Goal: Information Seeking & Learning: Learn about a topic

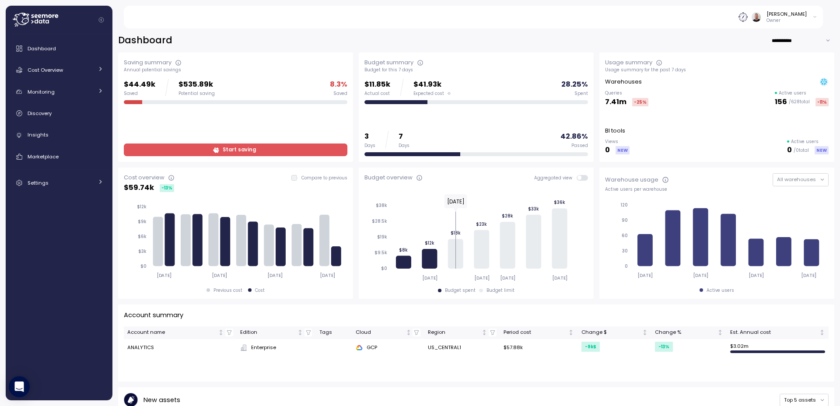
click at [103, 22] on icon "Collapse navigation" at bounding box center [101, 20] width 6 height 6
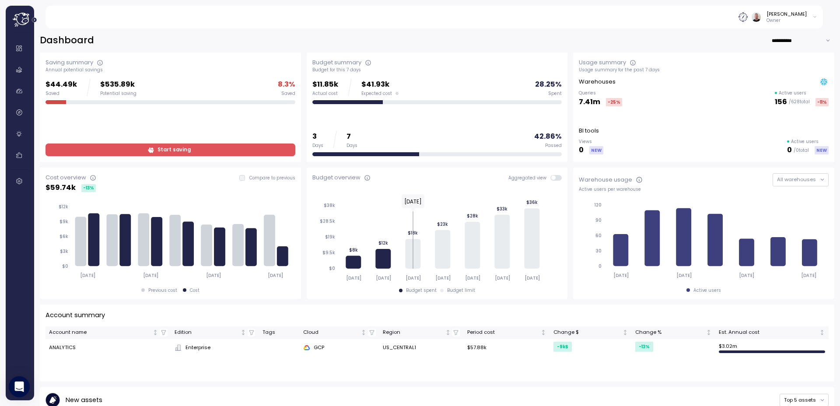
click at [37, 20] on icon "Expand navigation" at bounding box center [34, 20] width 6 height 6
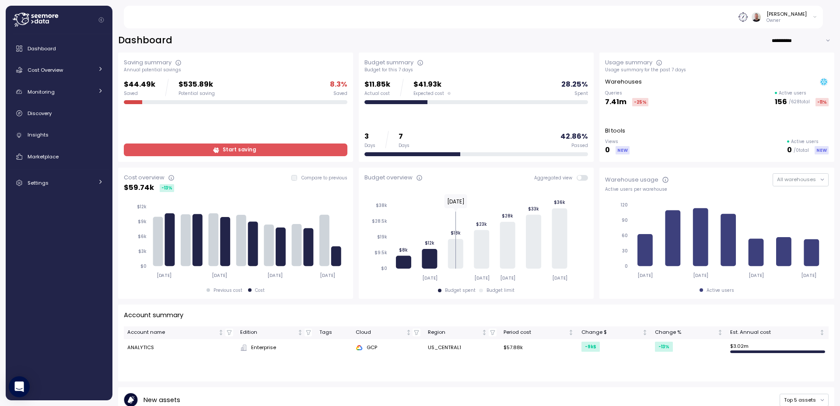
click at [33, 20] on icon at bounding box center [35, 20] width 45 height 14
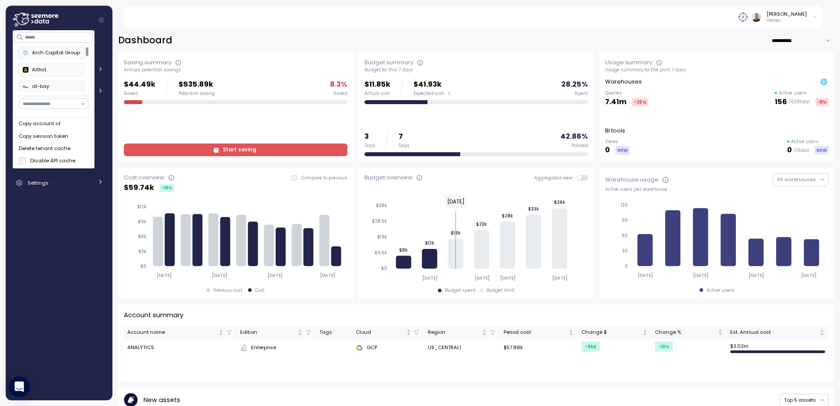
click at [33, 20] on icon at bounding box center [35, 20] width 45 height 14
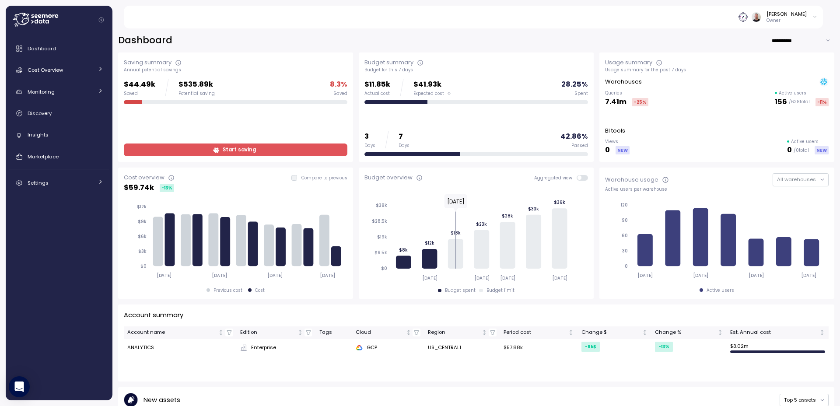
click at [799, 15] on div "[PERSON_NAME]" at bounding box center [786, 13] width 40 height 7
click at [798, 15] on div "[PERSON_NAME]" at bounding box center [786, 13] width 40 height 7
click at [699, 17] on div "Gilad Shay Owner" at bounding box center [478, 17] width 689 height 23
click at [748, 19] on img at bounding box center [742, 16] width 9 height 9
click at [623, 17] on div "Gilad Shay Owner" at bounding box center [478, 17] width 689 height 23
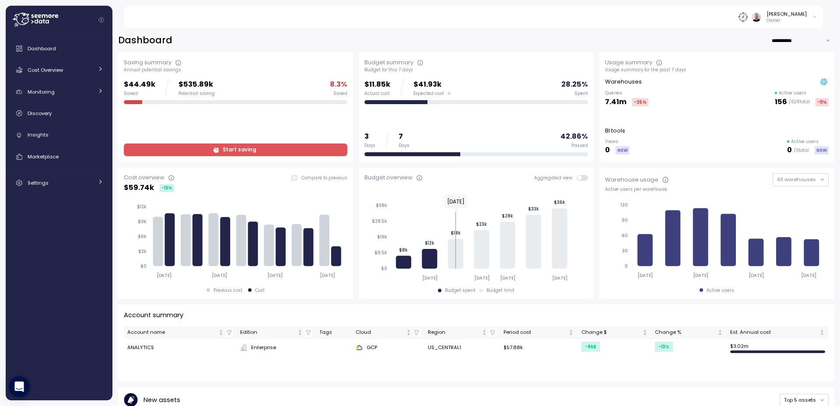
click at [33, 23] on icon at bounding box center [35, 20] width 45 height 14
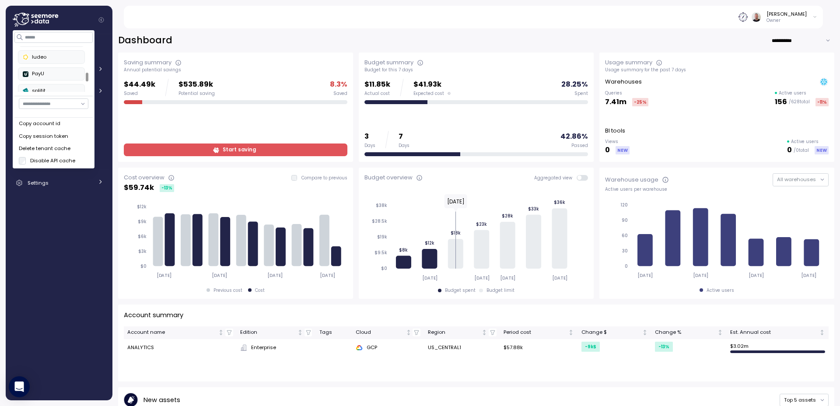
scroll to position [135, 0]
click at [86, 80] on div at bounding box center [87, 77] width 3 height 9
click at [48, 73] on div "PayU" at bounding box center [51, 70] width 57 height 8
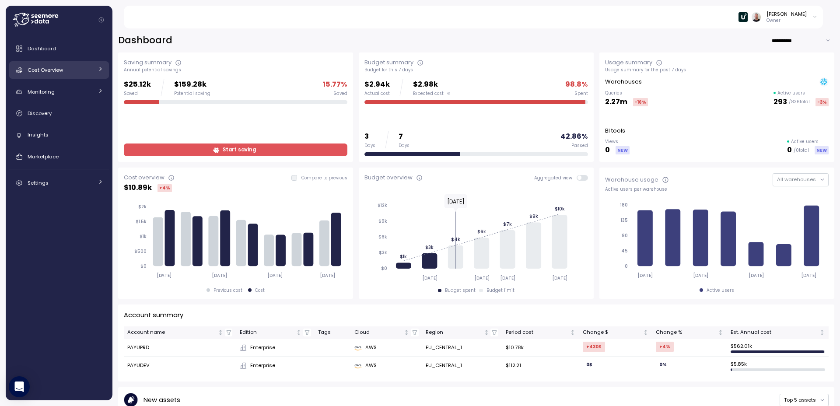
click at [63, 68] on span "Cost Overview" at bounding box center [45, 69] width 35 height 7
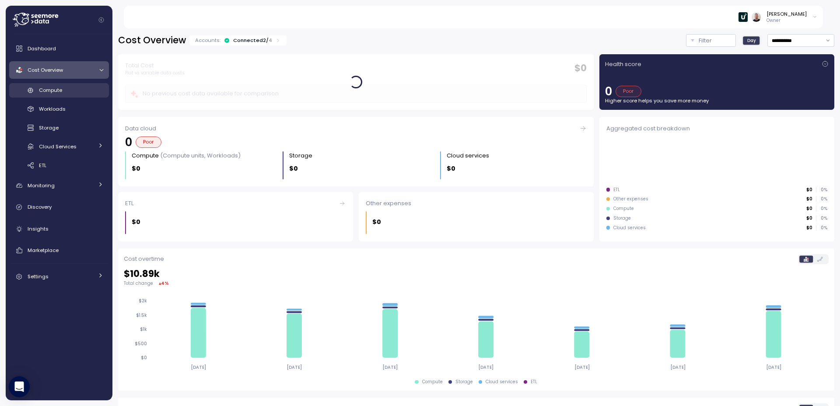
click at [59, 91] on span "Compute" at bounding box center [50, 90] width 23 height 7
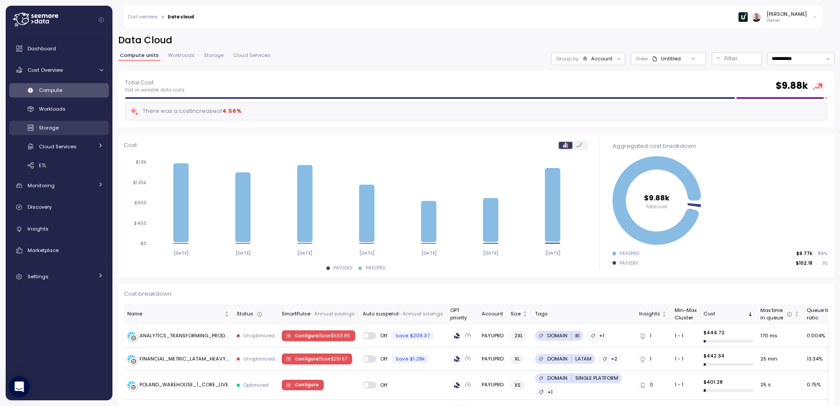
click at [56, 127] on span "Storage" at bounding box center [49, 127] width 20 height 7
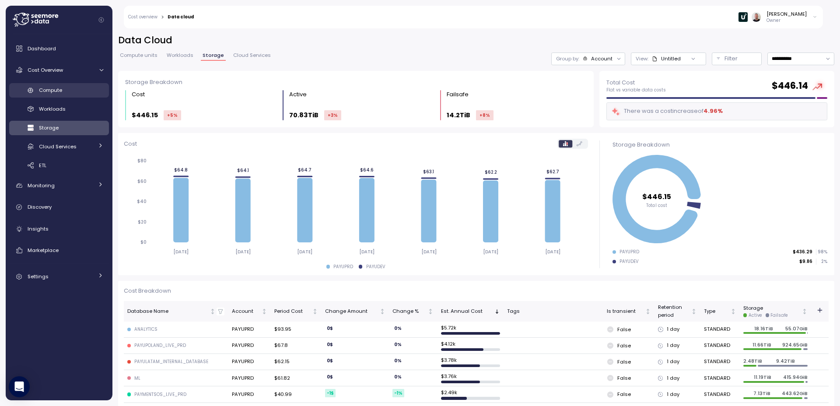
click at [55, 90] on span "Compute" at bounding box center [50, 90] width 23 height 7
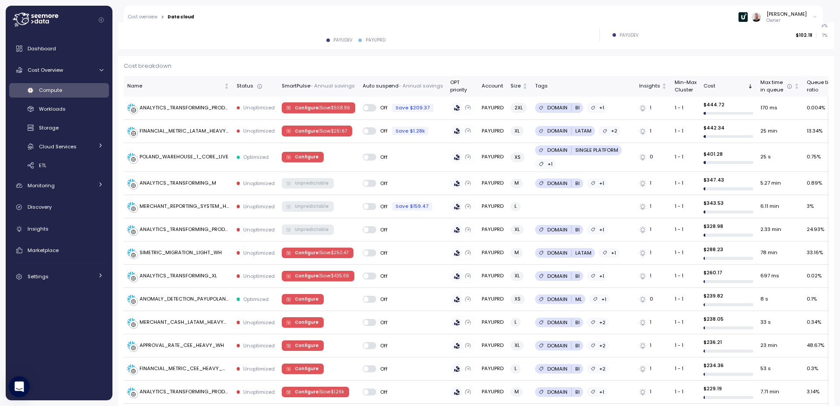
scroll to position [226, 0]
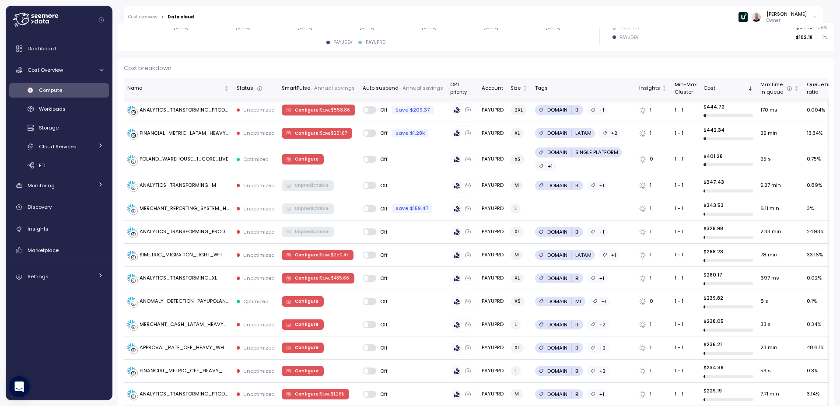
click at [371, 91] on div "Auto suspend - Annual savings" at bounding box center [403, 88] width 80 height 8
click at [308, 87] on div "SmartPulse - Annual savings" at bounding box center [318, 88] width 73 height 8
click at [98, 184] on icon at bounding box center [101, 185] width 6 height 6
click at [83, 203] on div "Anomalies" at bounding box center [71, 205] width 64 height 9
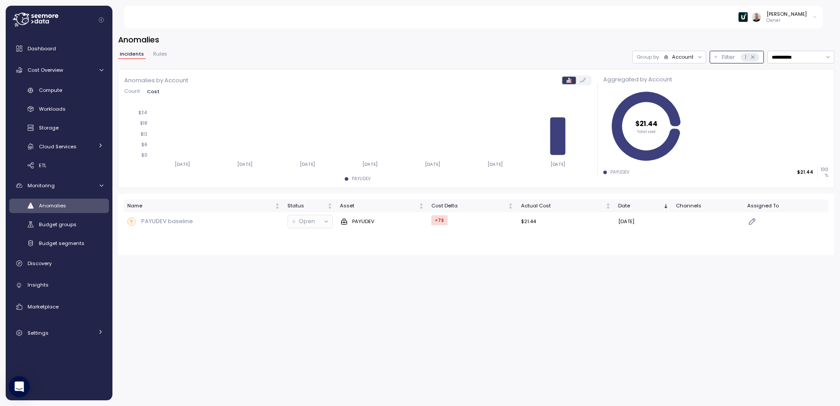
click at [730, 58] on p "Filter" at bounding box center [728, 57] width 13 height 9
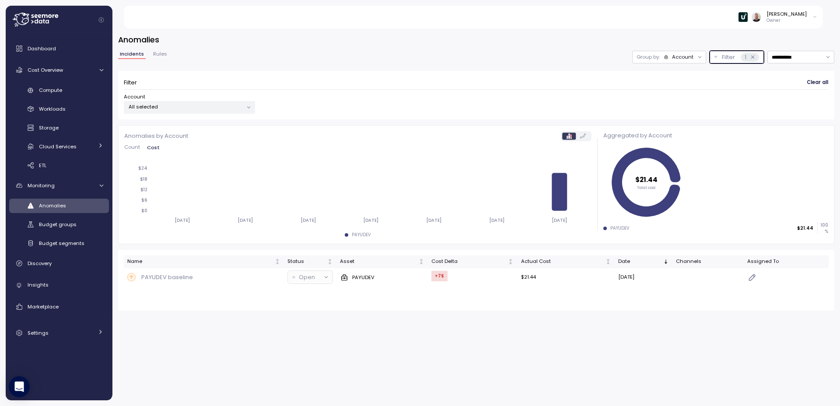
click at [755, 59] on div "1" at bounding box center [750, 57] width 18 height 9
click at [752, 58] on icon at bounding box center [752, 57] width 3 height 3
click at [753, 54] on icon at bounding box center [753, 57] width 6 height 6
click at [711, 33] on div "**********" at bounding box center [475, 214] width 727 height 383
click at [722, 54] on p "Filter" at bounding box center [728, 57] width 13 height 9
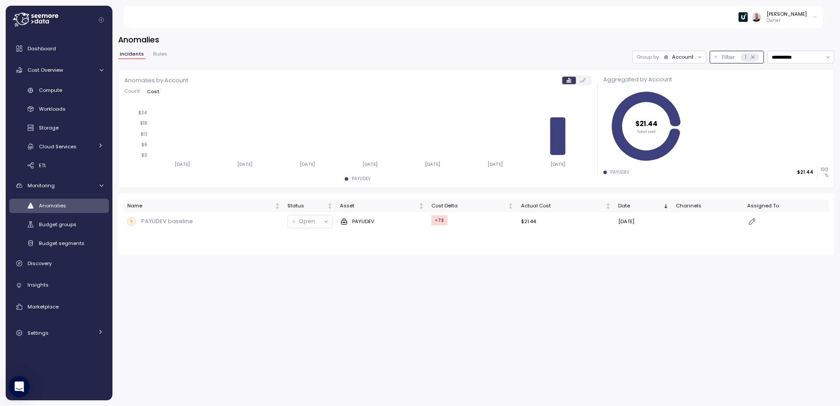
click at [722, 54] on p "Filter" at bounding box center [728, 57] width 13 height 9
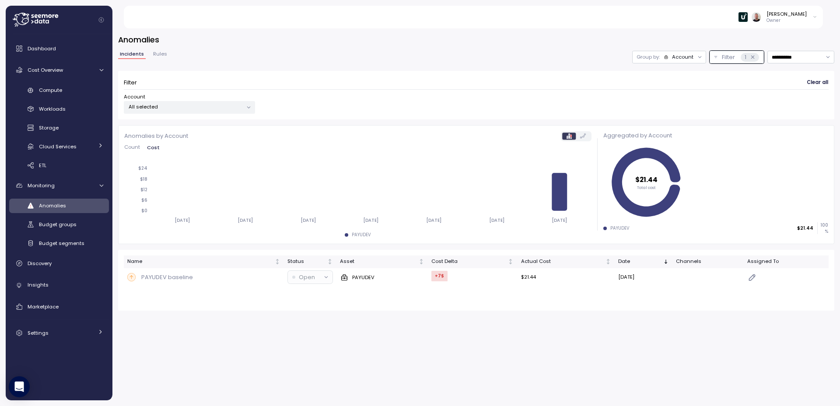
click at [813, 83] on span "Clear all" at bounding box center [817, 83] width 21 height 12
click at [787, 56] on input "**********" at bounding box center [800, 57] width 67 height 13
type input "**********"
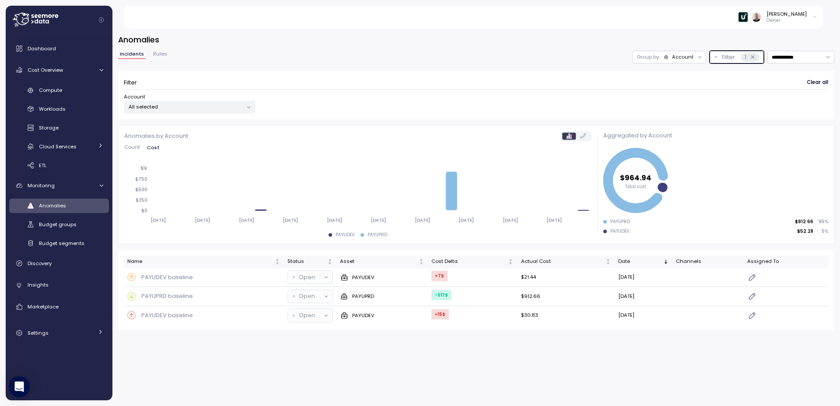
click at [753, 56] on icon at bounding box center [753, 57] width 6 height 6
click at [752, 57] on icon at bounding box center [752, 57] width 3 height 3
click at [693, 35] on h3 "Anomalies" at bounding box center [476, 39] width 716 height 11
click at [157, 53] on span "Rules" at bounding box center [160, 54] width 14 height 5
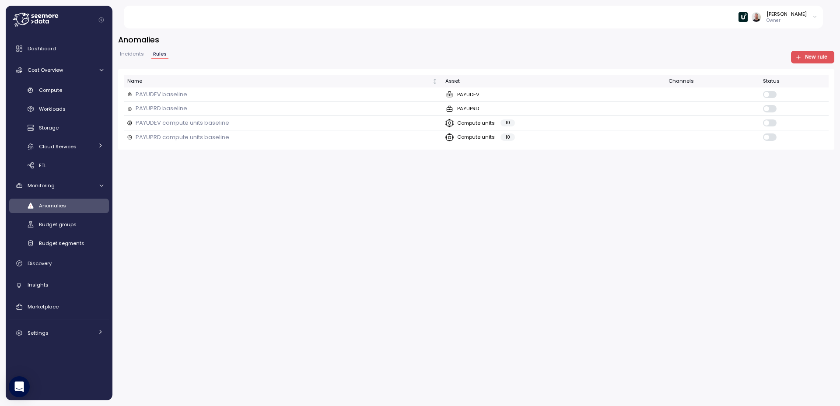
click at [131, 56] on span "Incidents" at bounding box center [132, 54] width 24 height 5
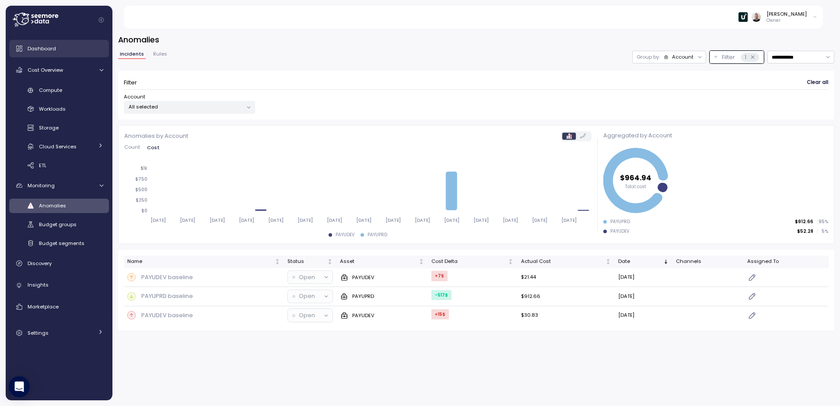
click at [42, 49] on span "Dashboard" at bounding box center [42, 48] width 28 height 7
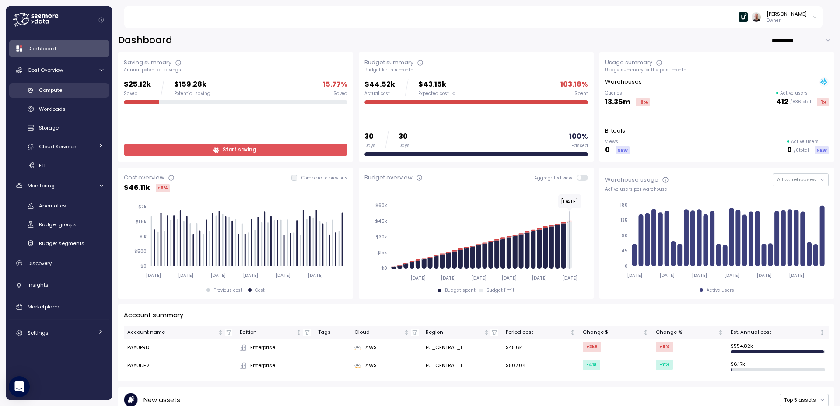
click at [49, 94] on div "Compute" at bounding box center [71, 90] width 64 height 9
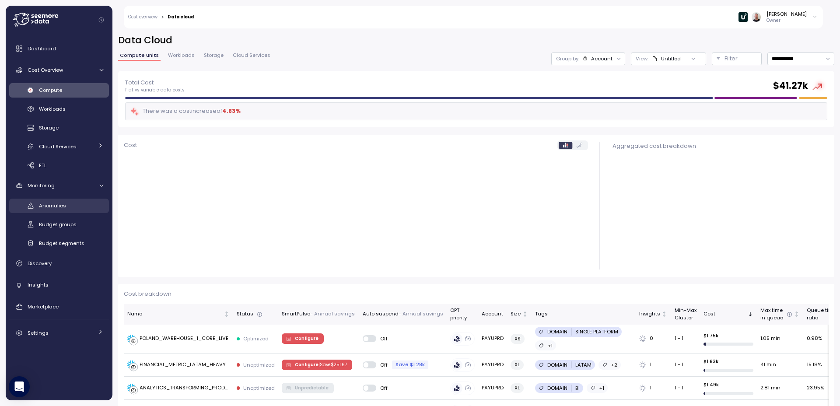
click at [60, 209] on span "Anomalies" at bounding box center [52, 205] width 27 height 7
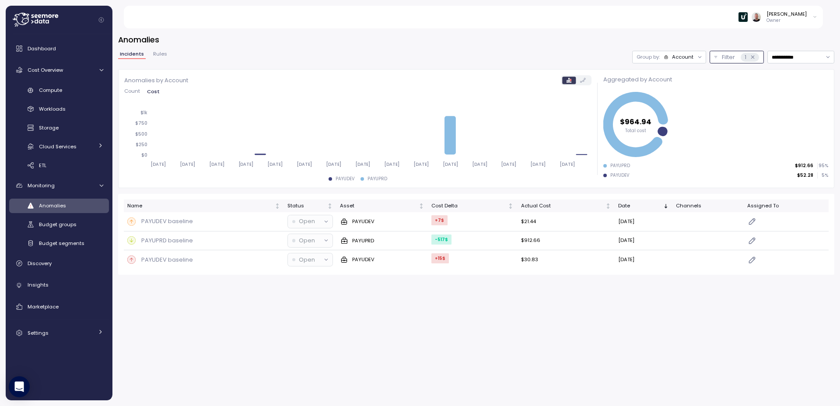
click at [751, 56] on icon at bounding box center [752, 57] width 3 height 3
click at [745, 58] on p "1" at bounding box center [746, 57] width 2 height 9
click at [755, 56] on div "1" at bounding box center [750, 57] width 18 height 9
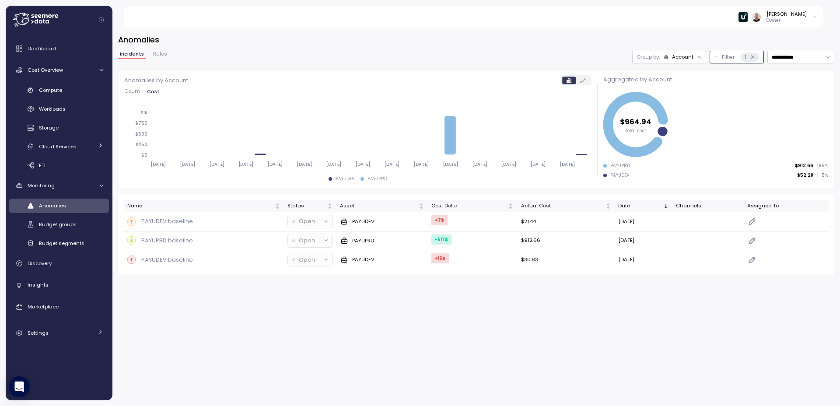
click at [750, 57] on icon at bounding box center [753, 57] width 6 height 6
click at [726, 39] on h3 "Anomalies" at bounding box center [476, 39] width 716 height 11
click at [715, 58] on button "Filter 1" at bounding box center [737, 57] width 54 height 13
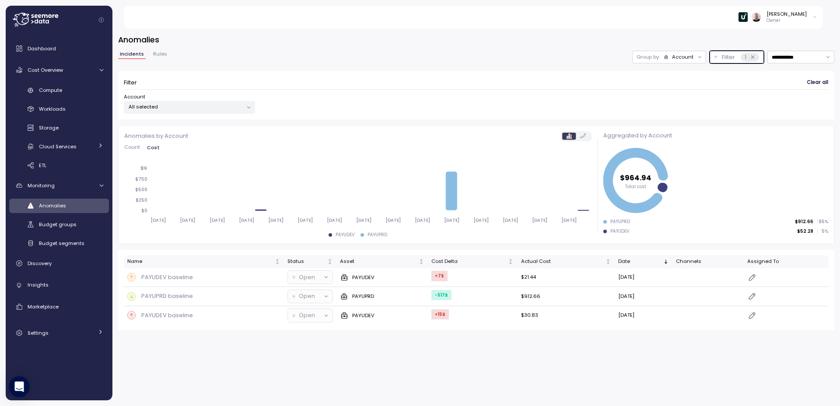
click at [164, 108] on p "All selected" at bounding box center [186, 106] width 114 height 7
click at [199, 52] on div "**********" at bounding box center [476, 57] width 716 height 13
click at [57, 91] on span "Compute" at bounding box center [50, 90] width 23 height 7
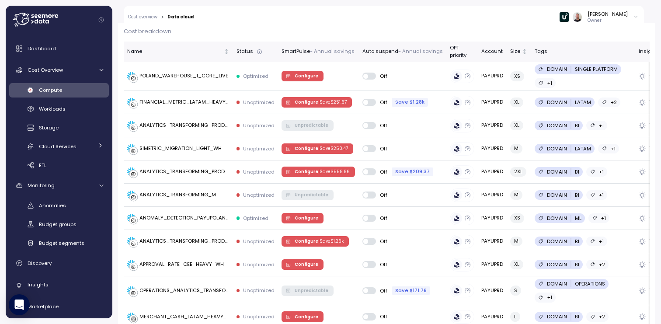
scroll to position [262, 0]
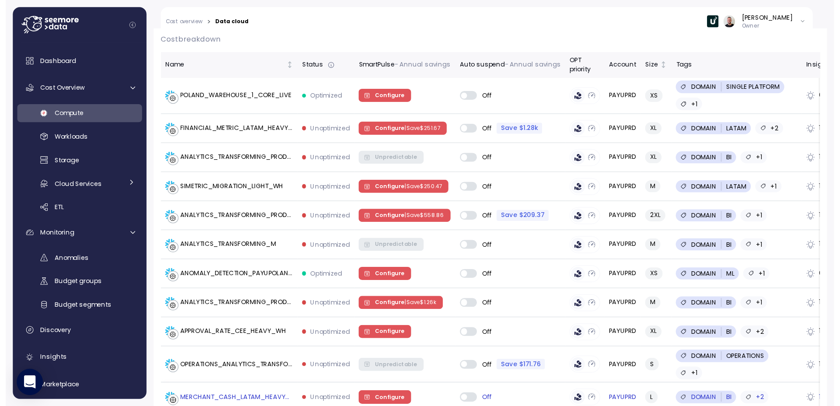
scroll to position [262, 0]
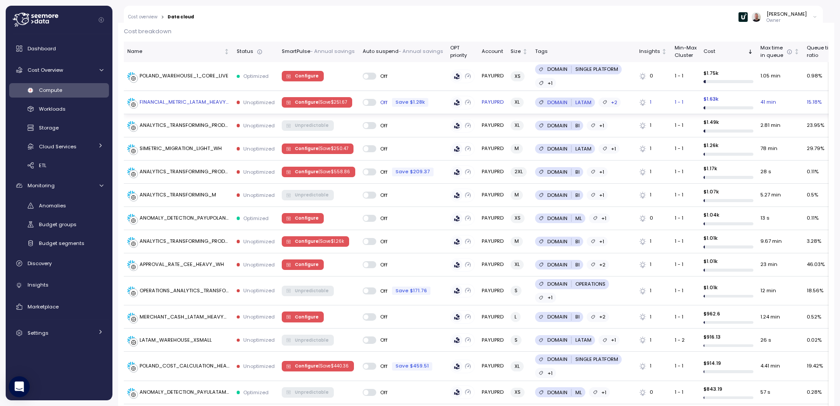
click at [639, 103] on div "1" at bounding box center [653, 102] width 28 height 8
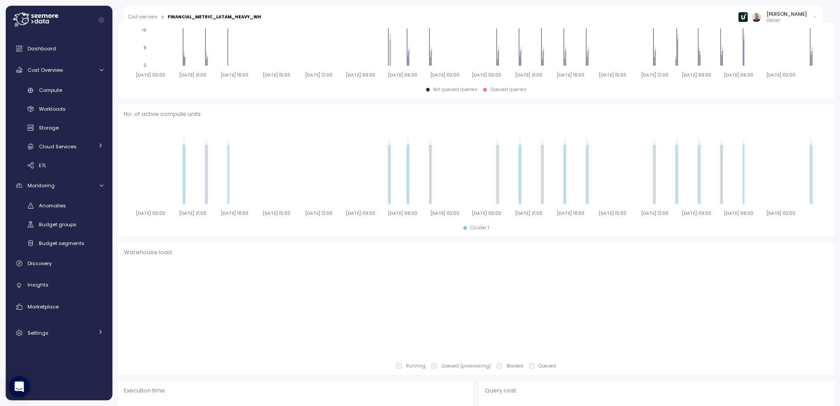
scroll to position [263, 0]
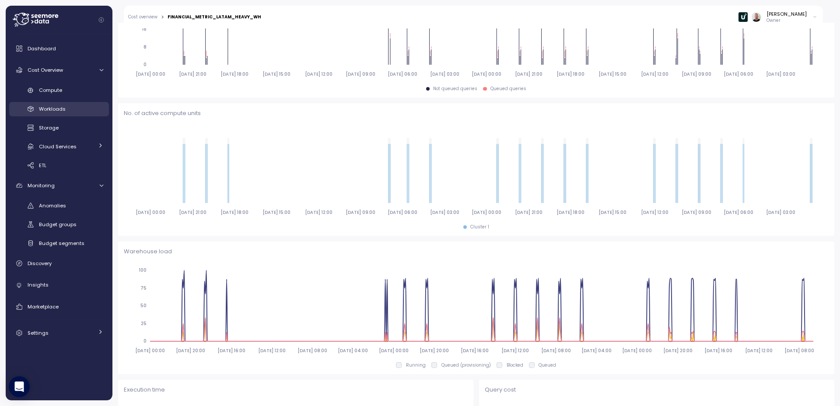
click at [59, 105] on span "Workloads" at bounding box center [52, 108] width 27 height 7
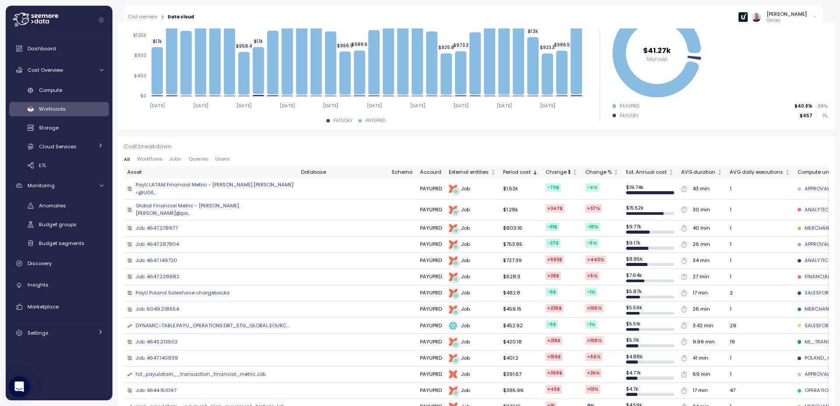
scroll to position [157, 0]
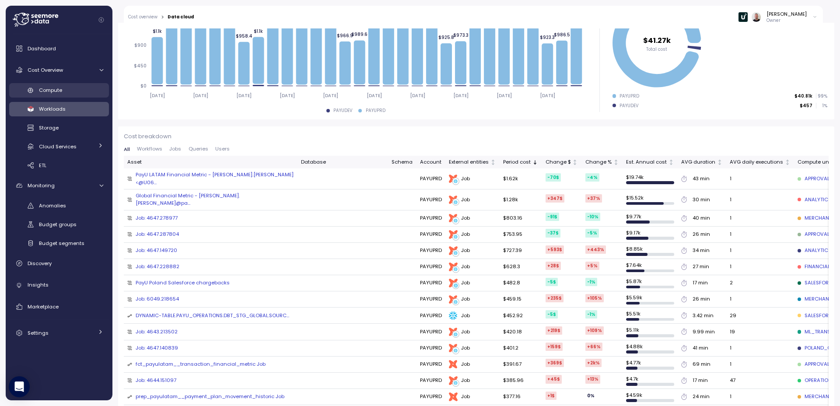
click at [64, 90] on div "Compute" at bounding box center [71, 90] width 64 height 9
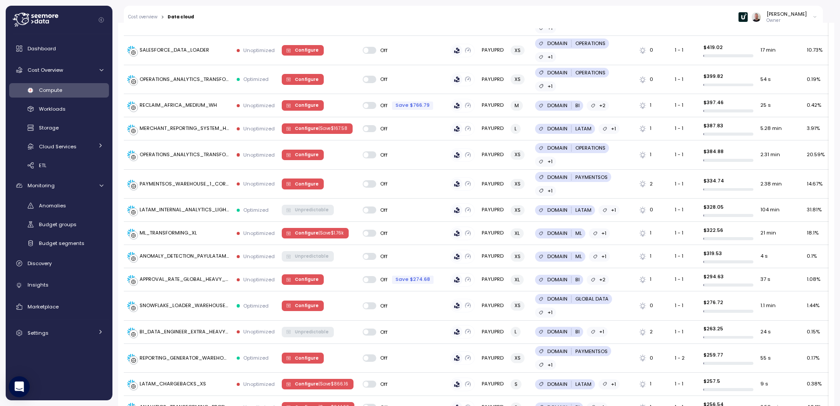
scroll to position [1171, 0]
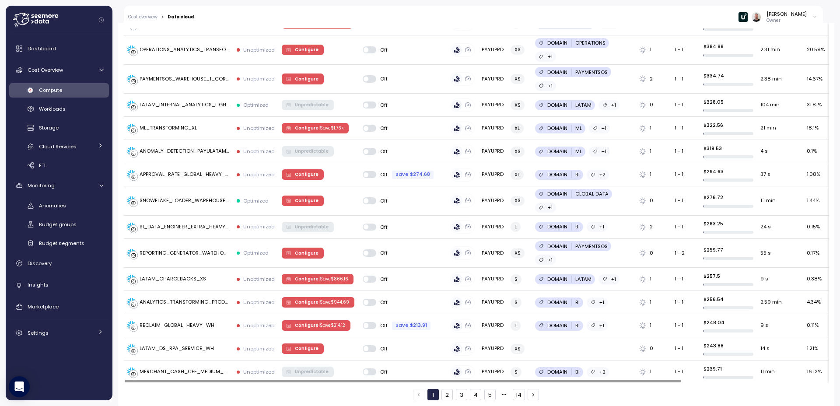
click at [447, 324] on button "2" at bounding box center [446, 394] width 11 height 11
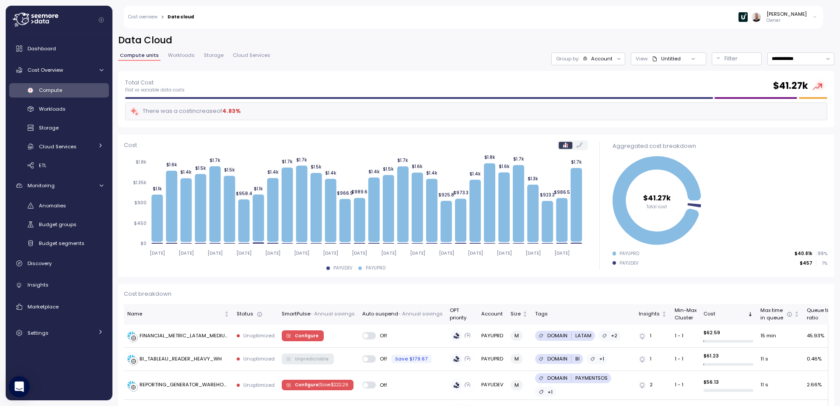
scroll to position [52, 0]
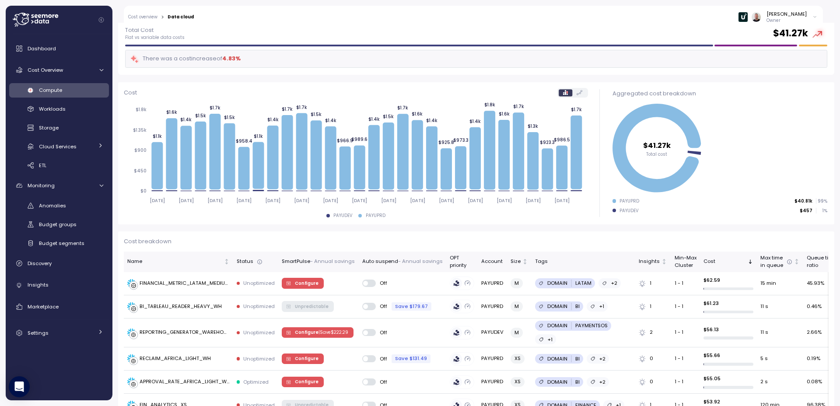
click at [71, 18] on div at bounding box center [63, 20] width 100 height 28
click at [42, 21] on icon at bounding box center [40, 21] width 3 height 3
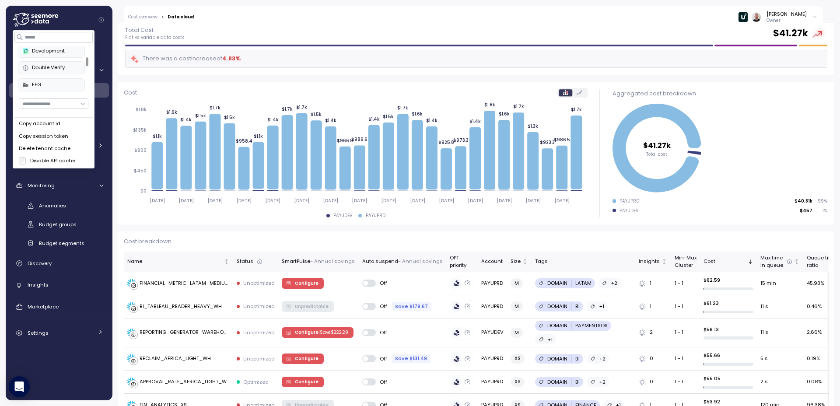
click at [47, 54] on div "Development" at bounding box center [51, 51] width 57 height 8
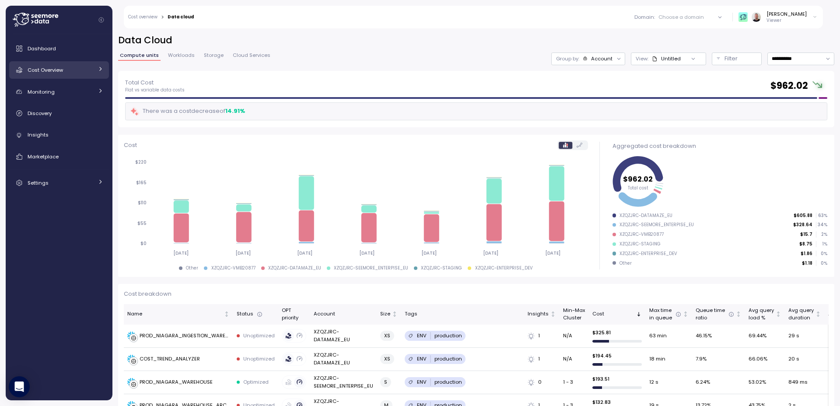
click at [55, 70] on span "Cost Overview" at bounding box center [45, 69] width 35 height 7
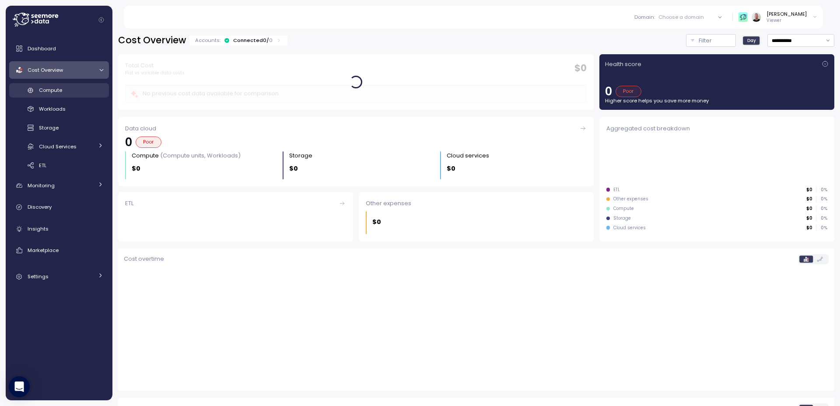
click at [58, 94] on link "Compute" at bounding box center [59, 90] width 100 height 14
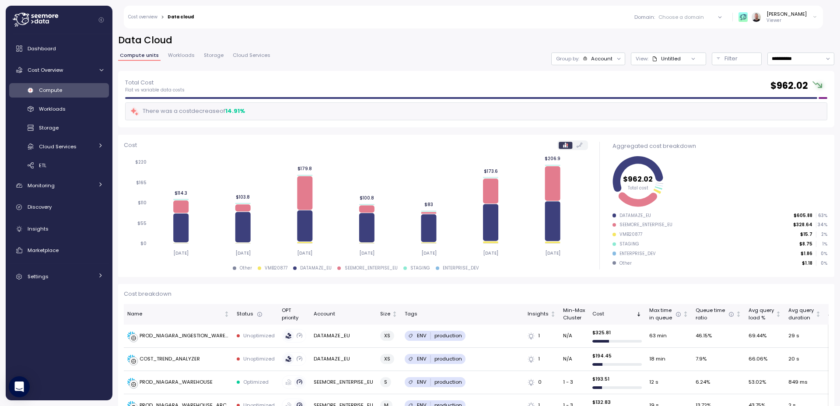
click at [40, 19] on icon at bounding box center [35, 20] width 45 height 14
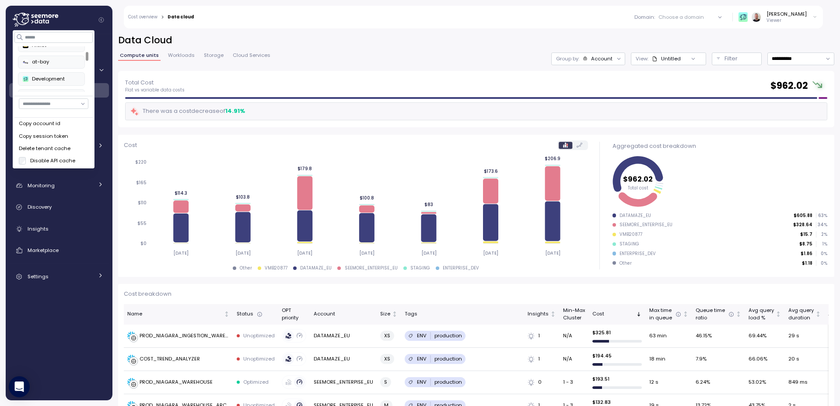
scroll to position [23, 0]
click at [88, 55] on div at bounding box center [87, 56] width 3 height 9
click at [68, 63] on div "at-bay" at bounding box center [51, 64] width 57 height 8
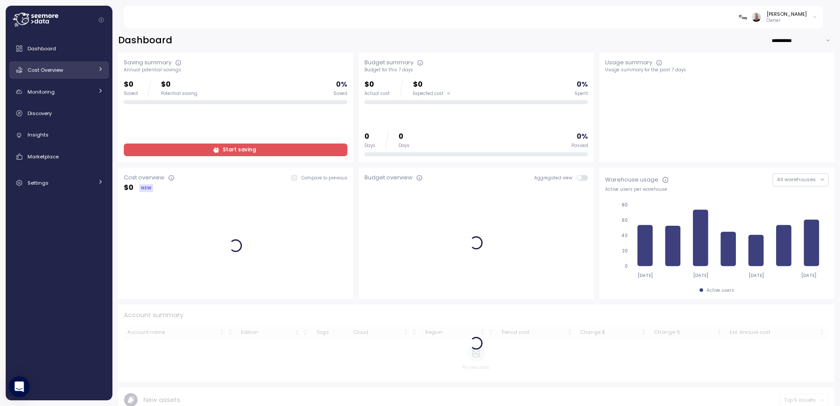
click at [70, 71] on div "Cost Overview" at bounding box center [61, 70] width 66 height 9
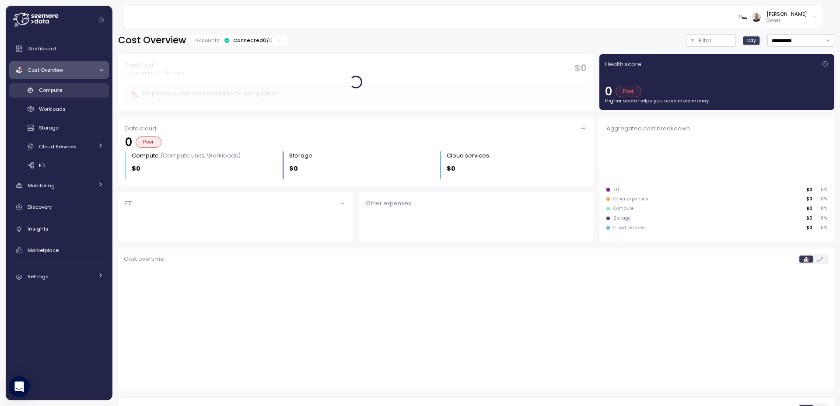
click at [60, 92] on span "Compute" at bounding box center [50, 90] width 23 height 7
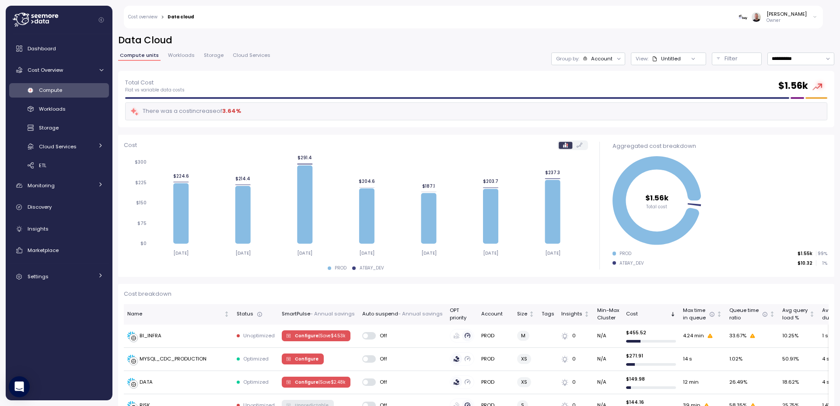
scroll to position [105, 0]
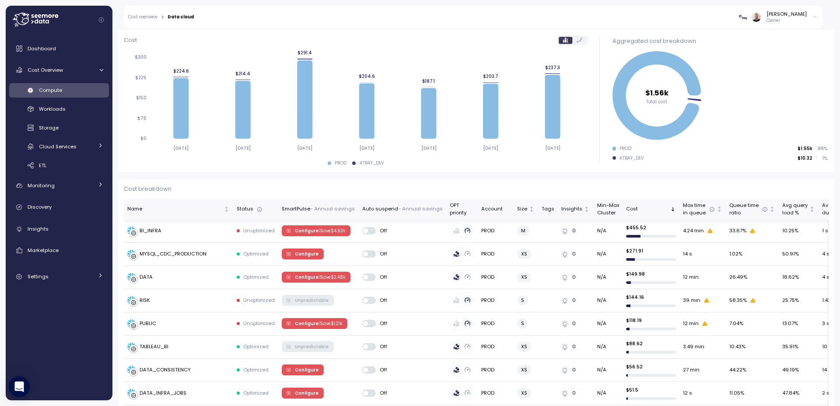
click at [304, 210] on div "SmartPulse - Annual savings" at bounding box center [318, 209] width 73 height 8
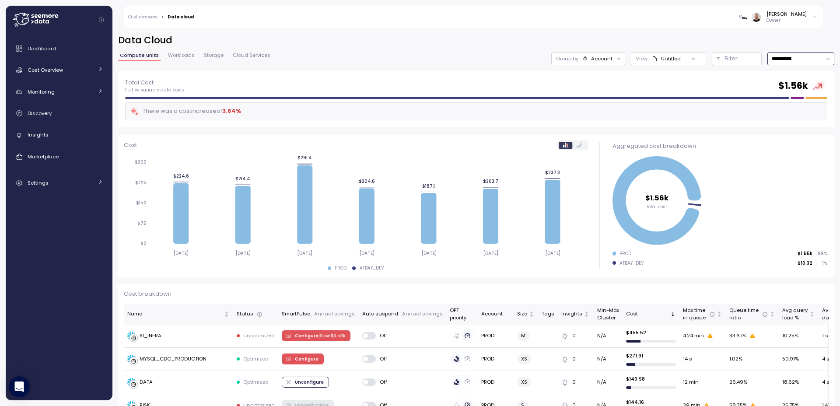
click at [774, 58] on input "**********" at bounding box center [800, 58] width 67 height 13
type input "**********"
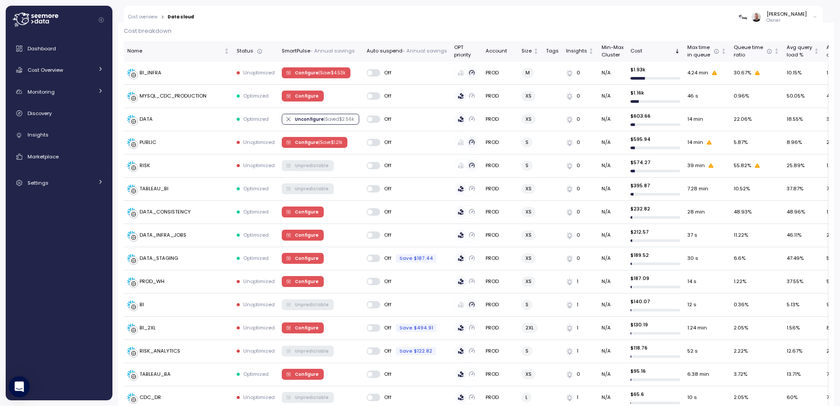
scroll to position [262, 0]
drag, startPoint x: 281, startPoint y: 27, endPoint x: 259, endPoint y: 24, distance: 22.6
click at [259, 24] on div "[PERSON_NAME] Owner" at bounding box center [510, 17] width 623 height 23
drag, startPoint x: 226, startPoint y: 21, endPoint x: 209, endPoint y: 11, distance: 20.0
click at [209, 11] on div "[PERSON_NAME] Owner" at bounding box center [510, 17] width 623 height 23
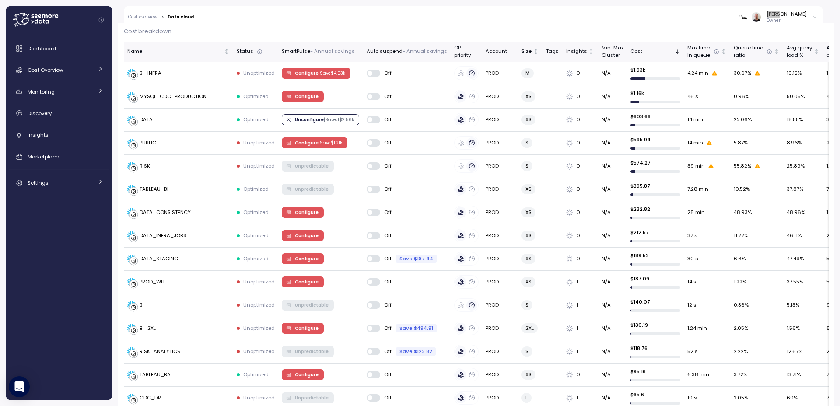
click at [209, 11] on div "[PERSON_NAME] Owner" at bounding box center [510, 17] width 623 height 23
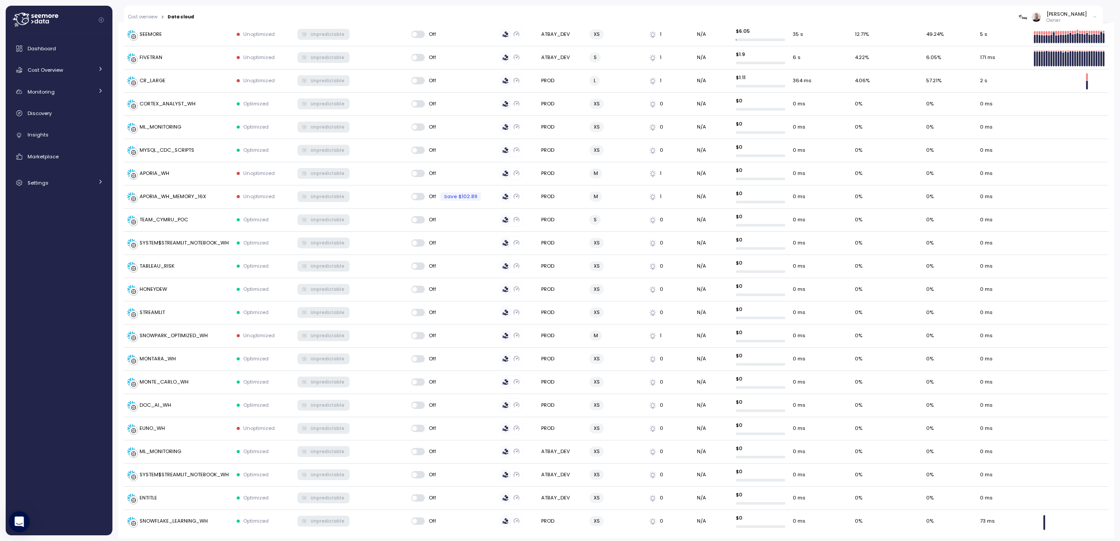
scroll to position [751, 0]
click at [45, 50] on span "Dashboard" at bounding box center [42, 48] width 28 height 7
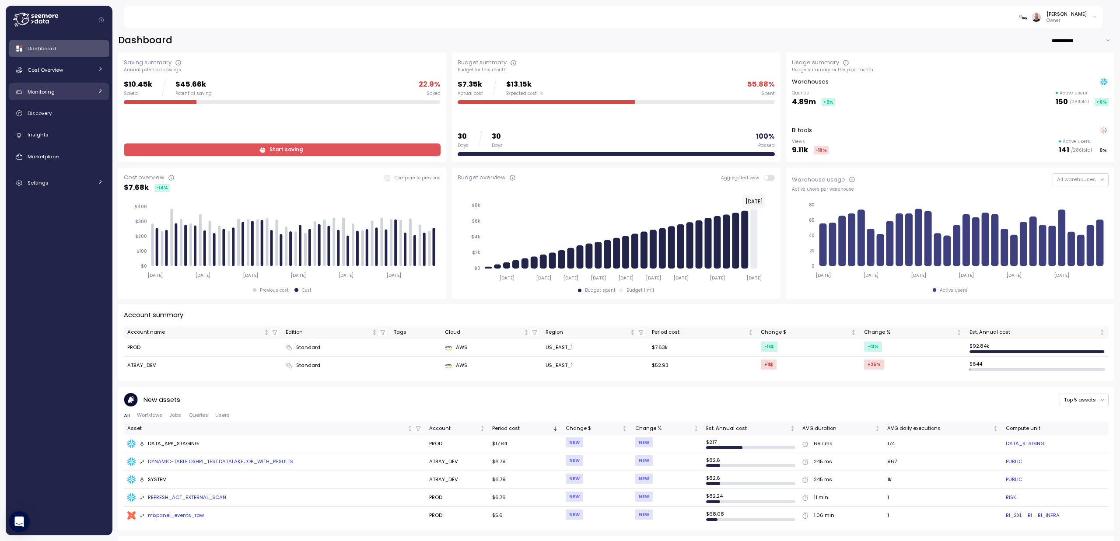
click at [59, 94] on div "Monitoring" at bounding box center [61, 91] width 66 height 9
click at [57, 113] on span "Anomalies" at bounding box center [52, 111] width 27 height 7
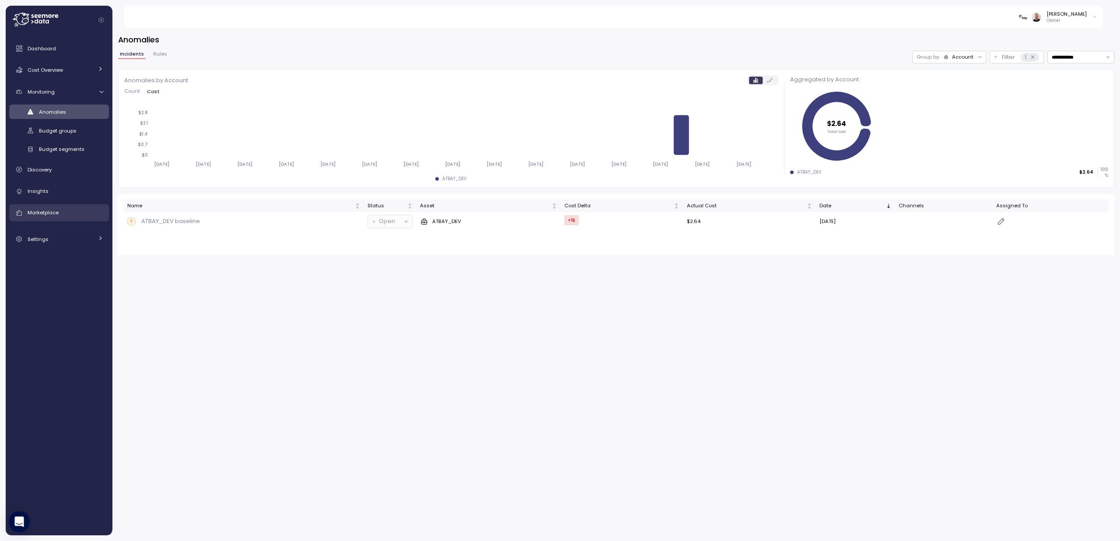
click at [64, 215] on div "Marketplace" at bounding box center [66, 212] width 76 height 9
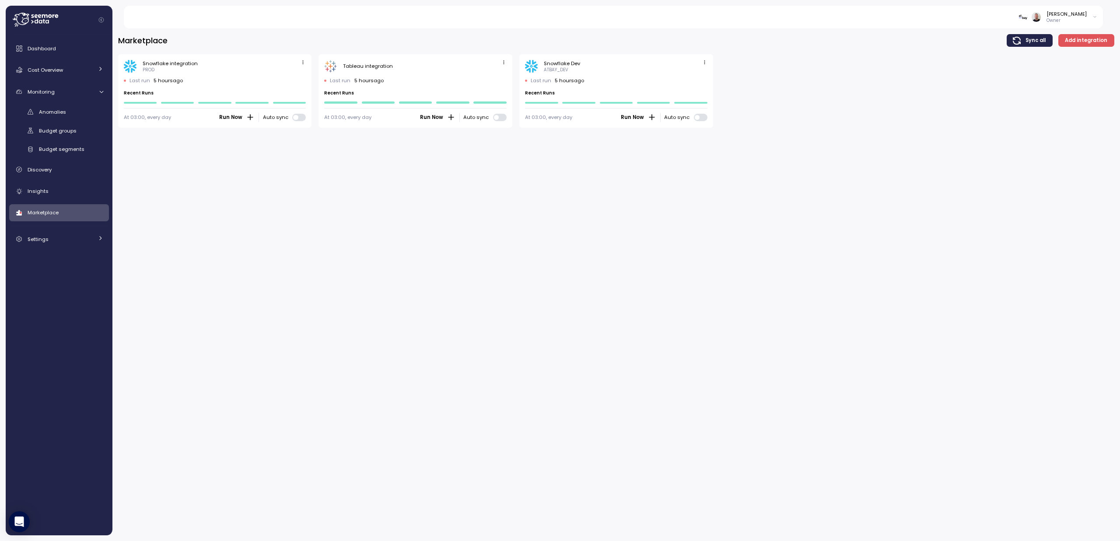
click at [591, 191] on div "Marketplace Sync all Add integration Snowflake integration PROD Last run 5 hour…" at bounding box center [615, 282] width 1007 height 518
click at [53, 114] on span "Anomalies" at bounding box center [52, 111] width 27 height 7
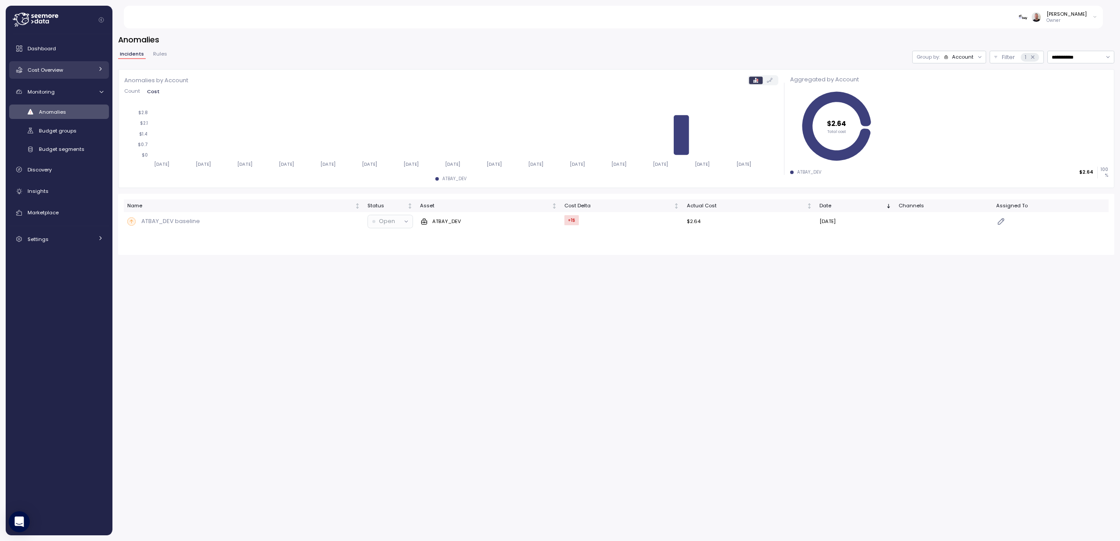
click at [56, 70] on span "Cost Overview" at bounding box center [45, 69] width 35 height 7
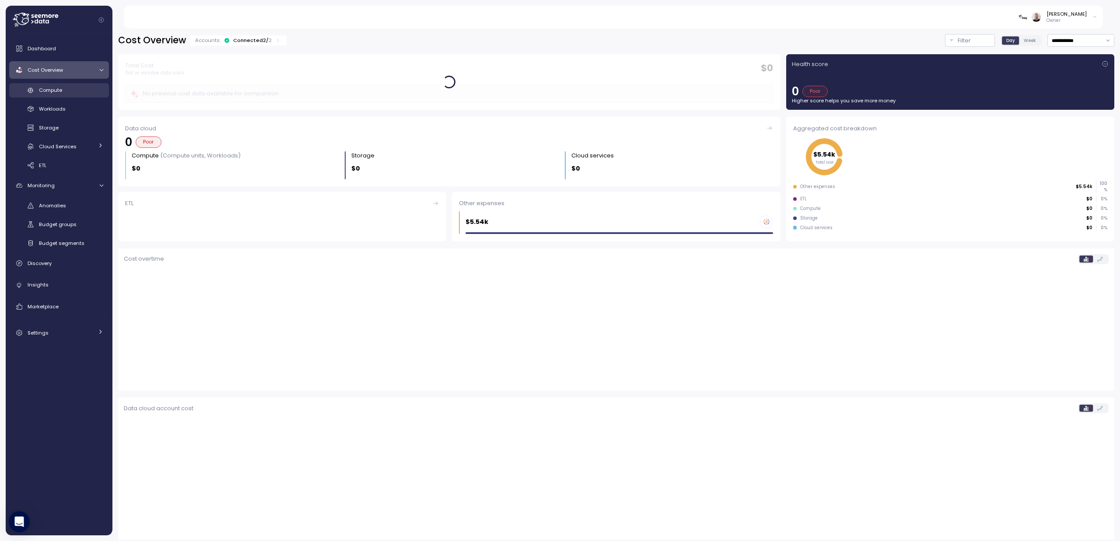
click at [49, 92] on span "Compute" at bounding box center [50, 90] width 23 height 7
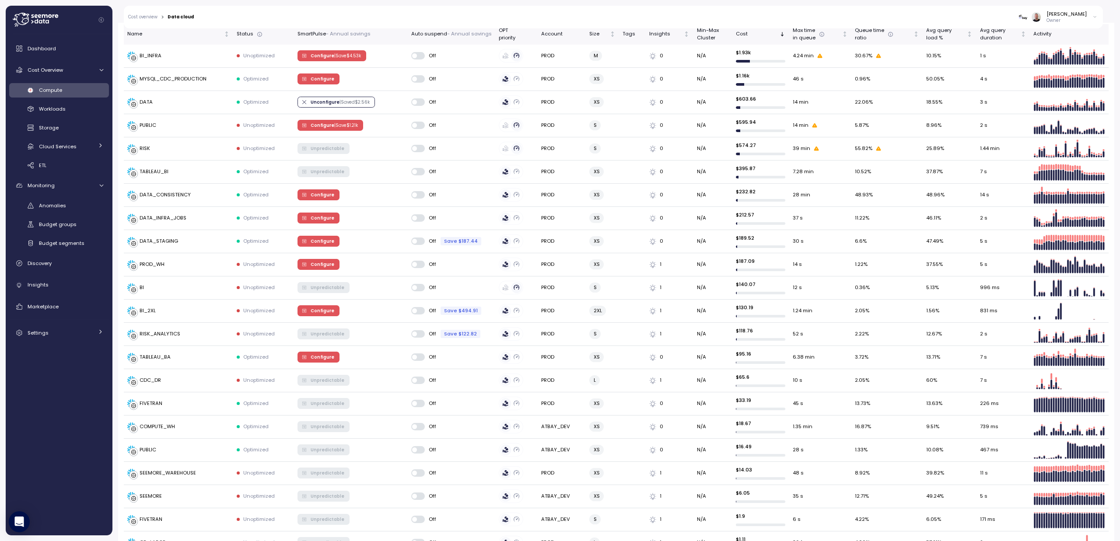
scroll to position [210, 0]
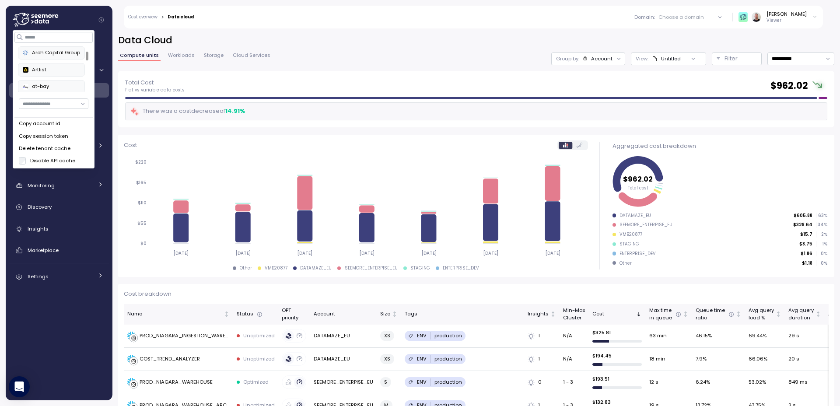
scroll to position [23, 0]
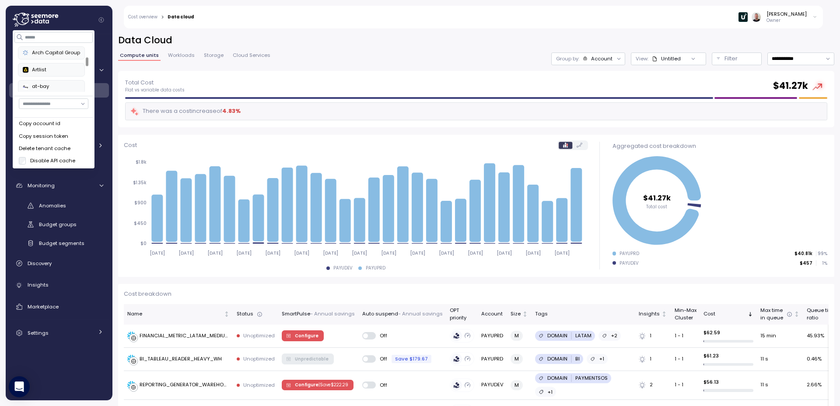
scroll to position [52, 0]
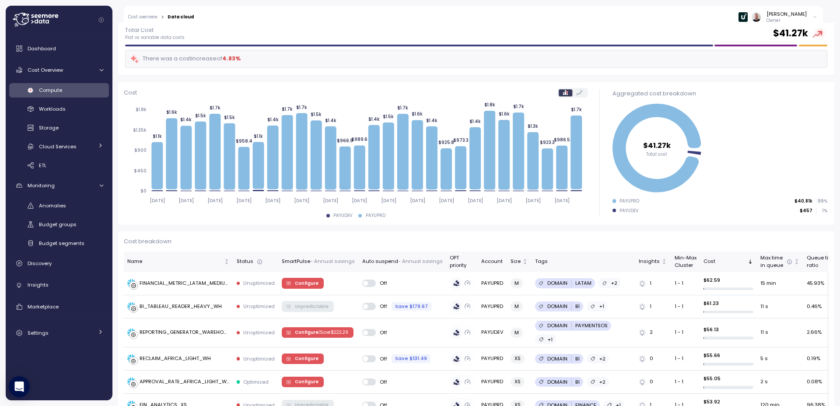
click at [316, 24] on div "[PERSON_NAME] Owner" at bounding box center [510, 17] width 623 height 23
click at [386, 256] on th "Auto suspend - Annual savings" at bounding box center [402, 262] width 87 height 21
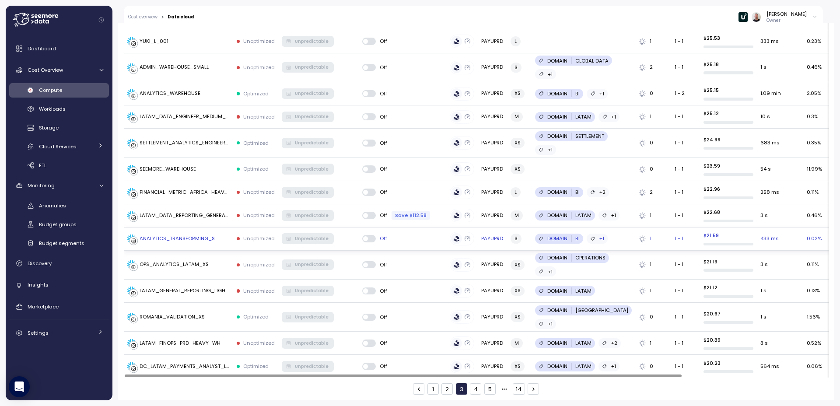
scroll to position [1235, 0]
click at [432, 388] on button "1" at bounding box center [432, 388] width 11 height 11
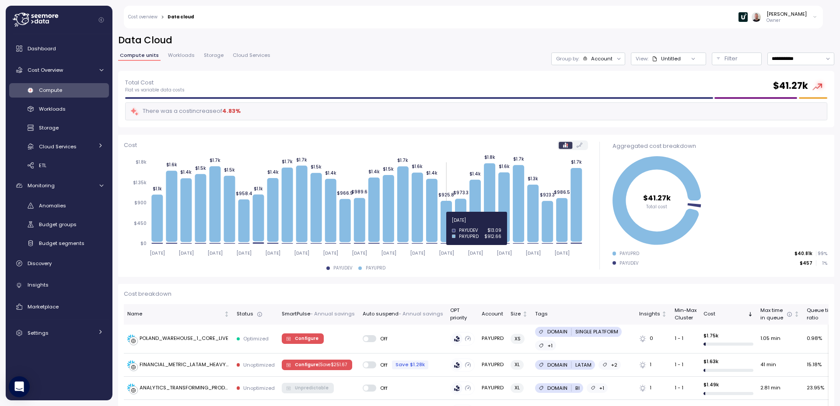
scroll to position [210, 0]
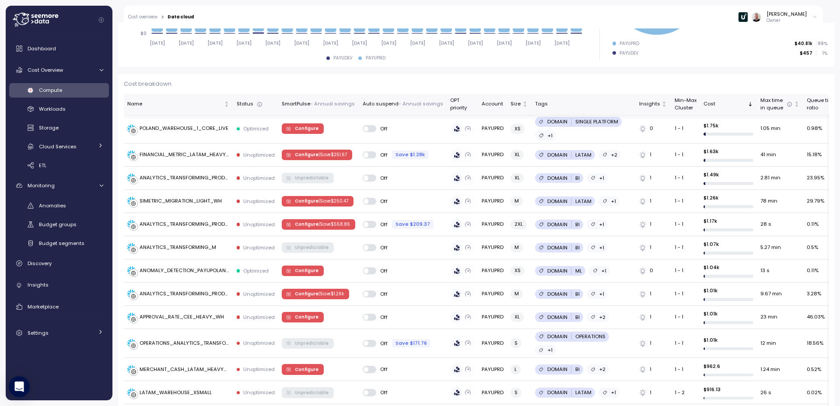
click at [287, 105] on div "SmartPulse - Annual savings" at bounding box center [318, 104] width 73 height 8
